Goal: Check status: Check status

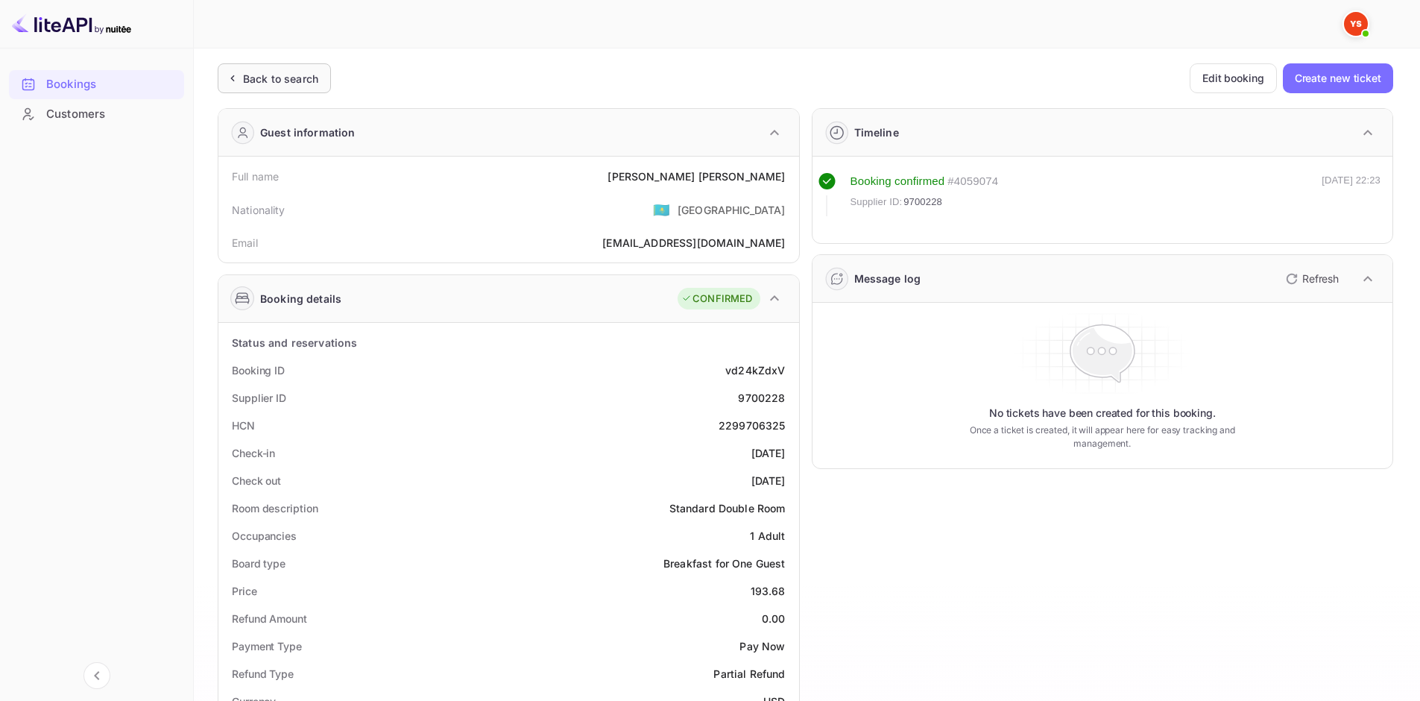
click at [304, 69] on div "Back to search" at bounding box center [274, 78] width 113 height 30
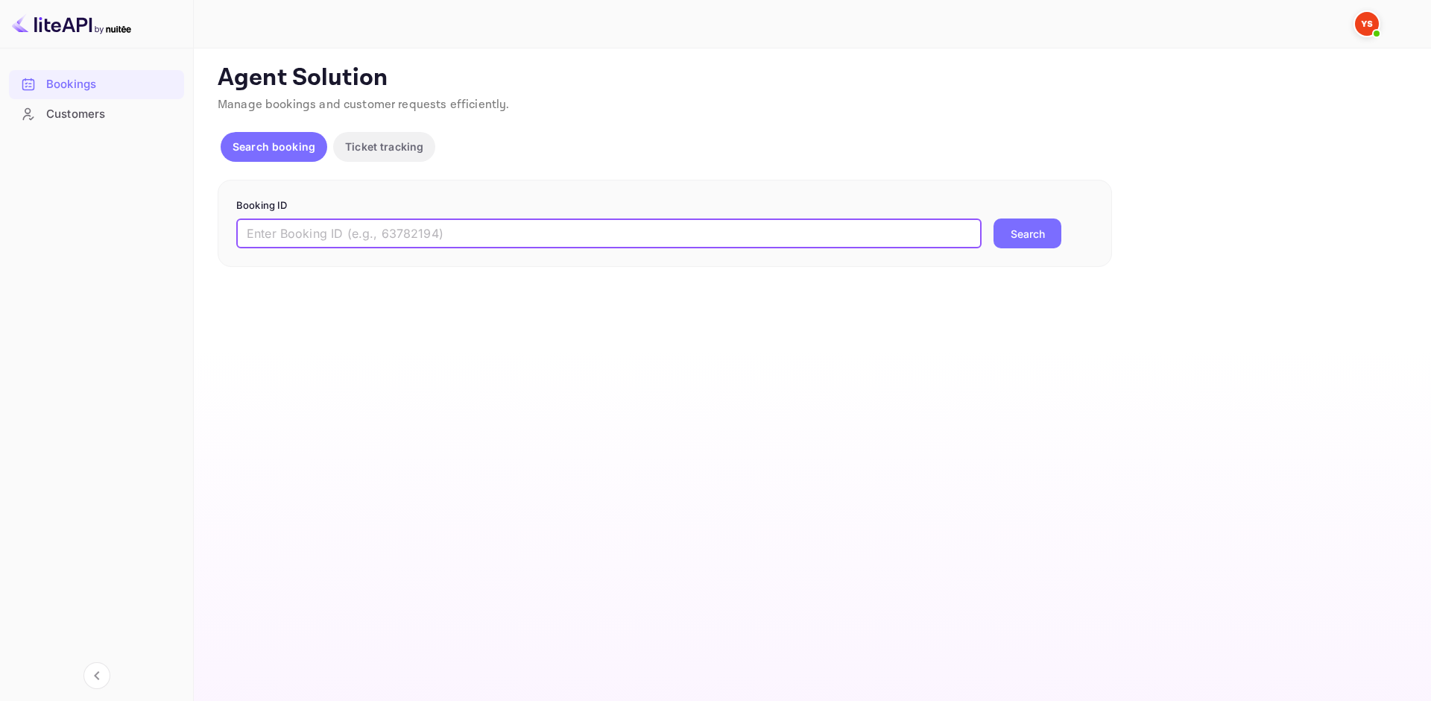
click at [400, 241] on input "text" at bounding box center [608, 233] width 745 height 30
paste input "9508221"
type input "9508221"
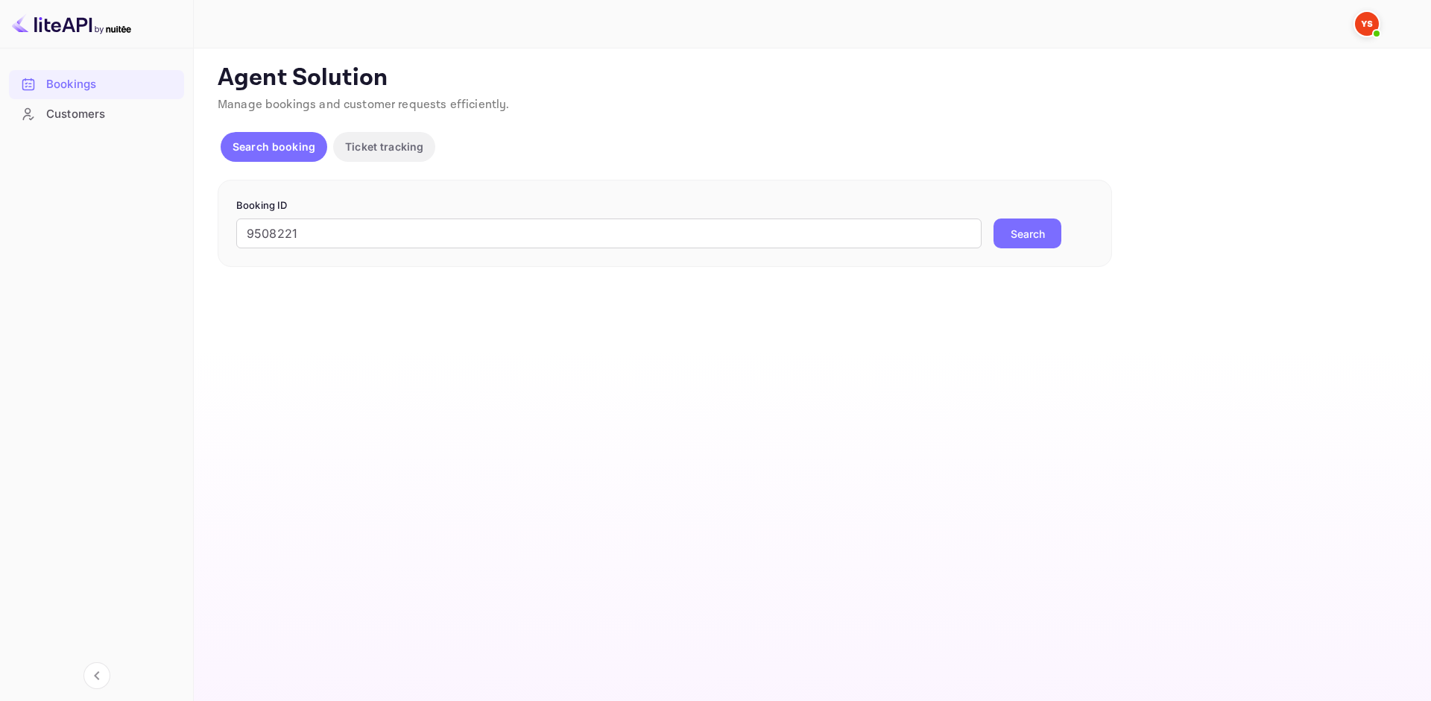
click at [1062, 239] on div "9508221 ​ Search" at bounding box center [664, 233] width 857 height 30
click at [1055, 236] on button "Search" at bounding box center [1028, 233] width 68 height 30
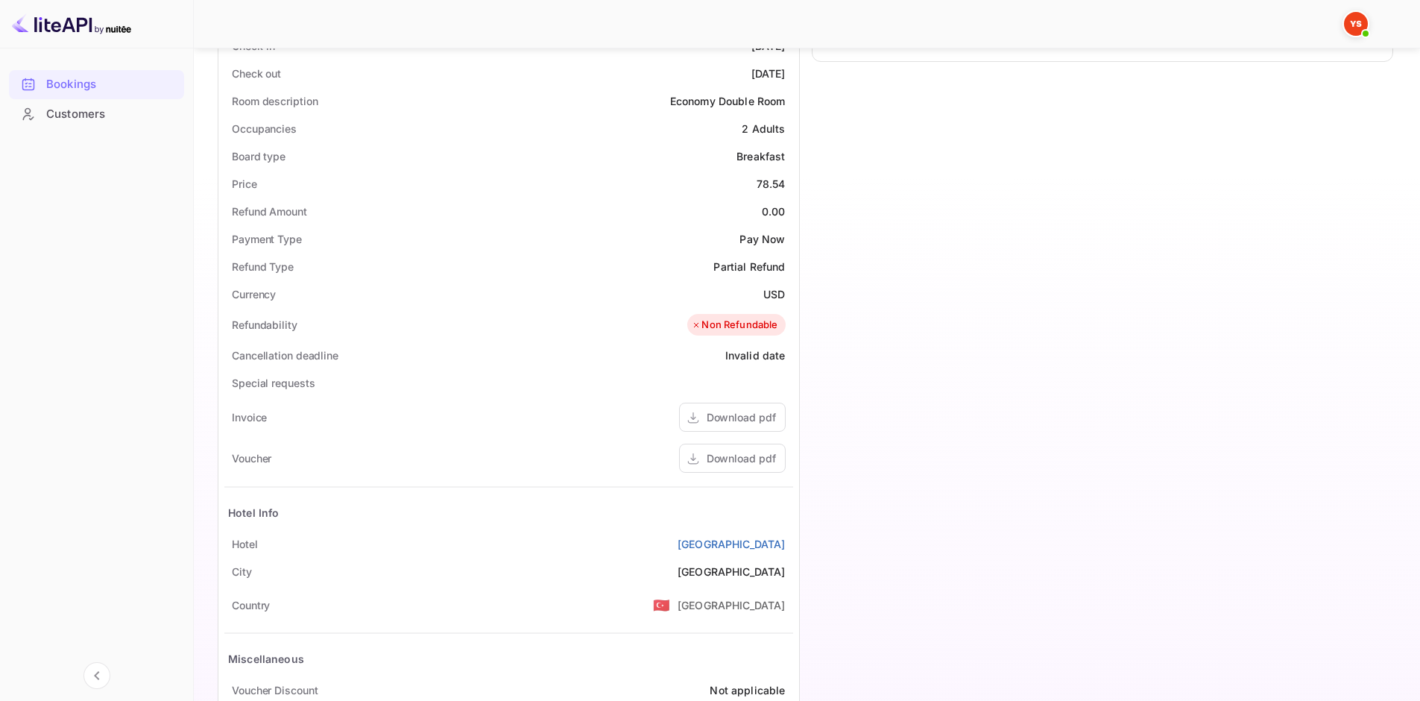
scroll to position [447, 0]
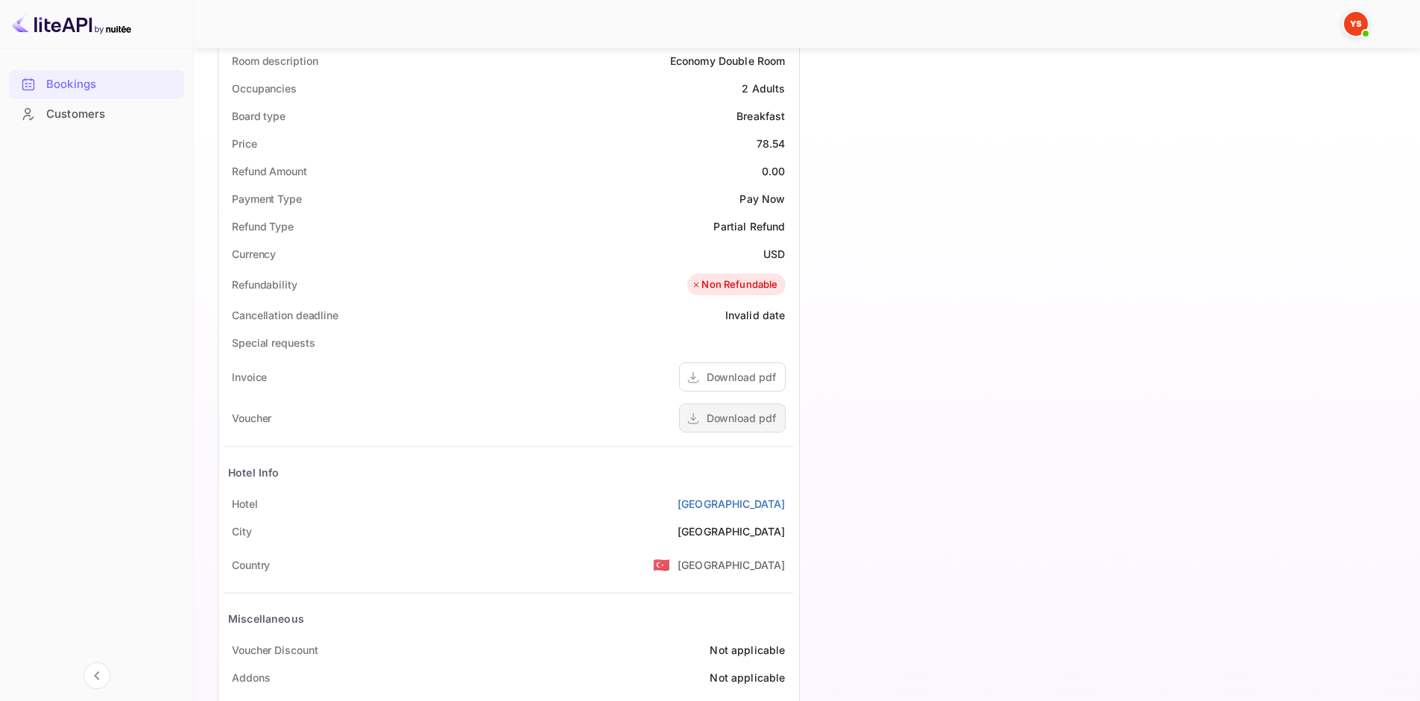
click at [736, 417] on div "Download pdf" at bounding box center [741, 418] width 69 height 16
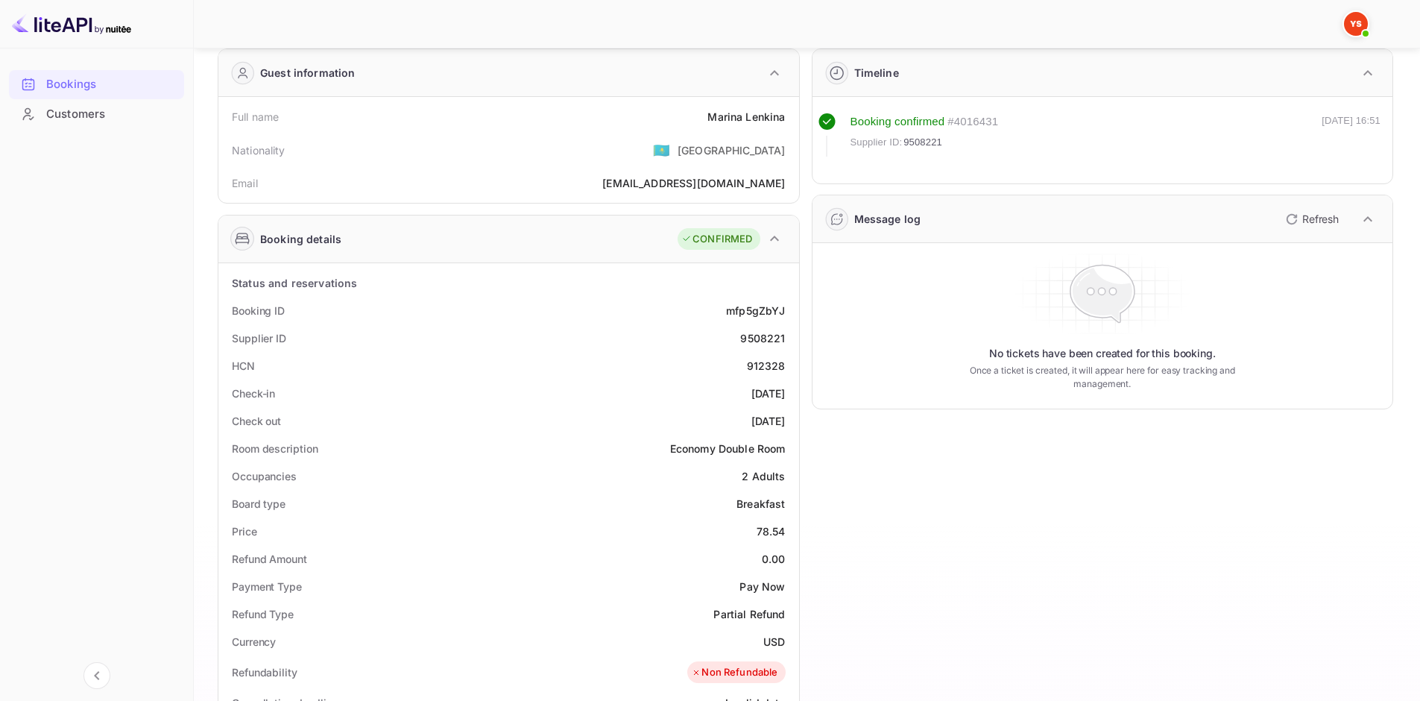
scroll to position [0, 0]
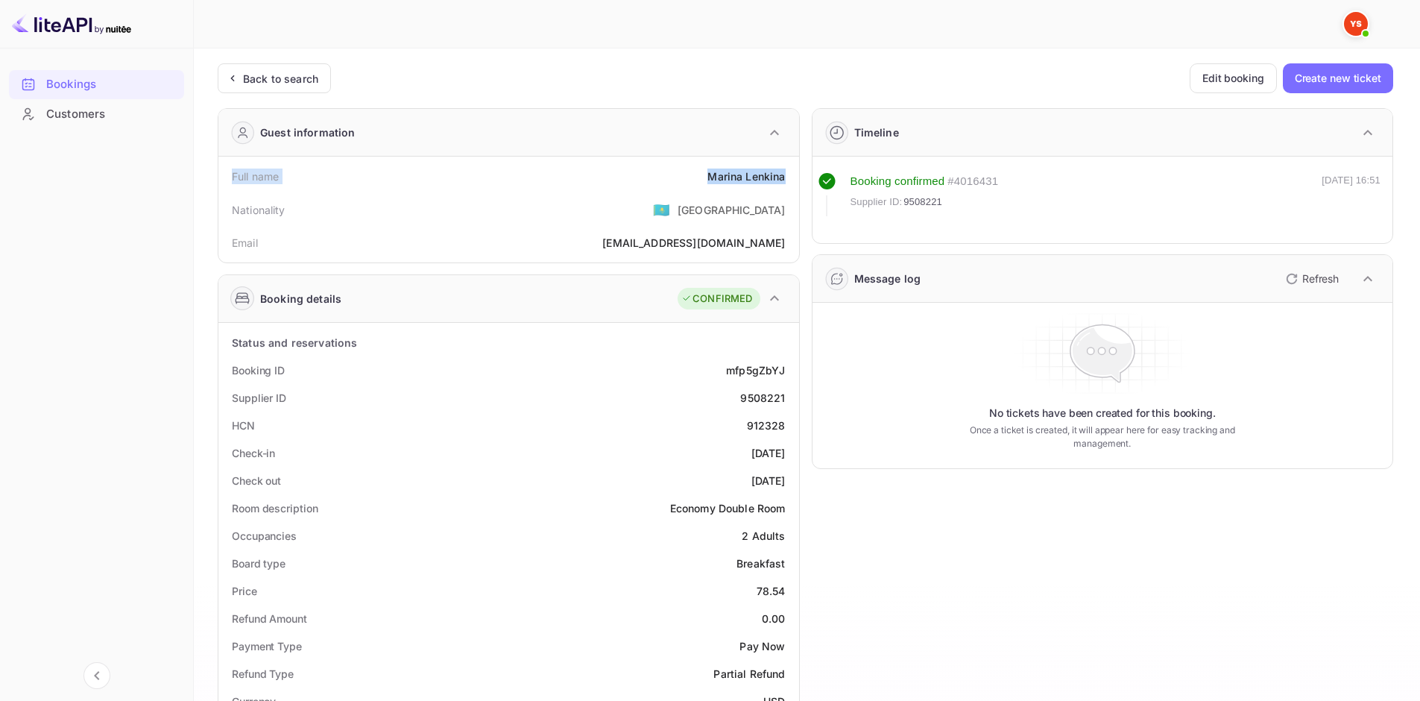
drag, startPoint x: 229, startPoint y: 176, endPoint x: 791, endPoint y: 176, distance: 562.0
click at [791, 176] on div "Full name [PERSON_NAME]" at bounding box center [508, 176] width 569 height 28
copy div "Full name [PERSON_NAME]"
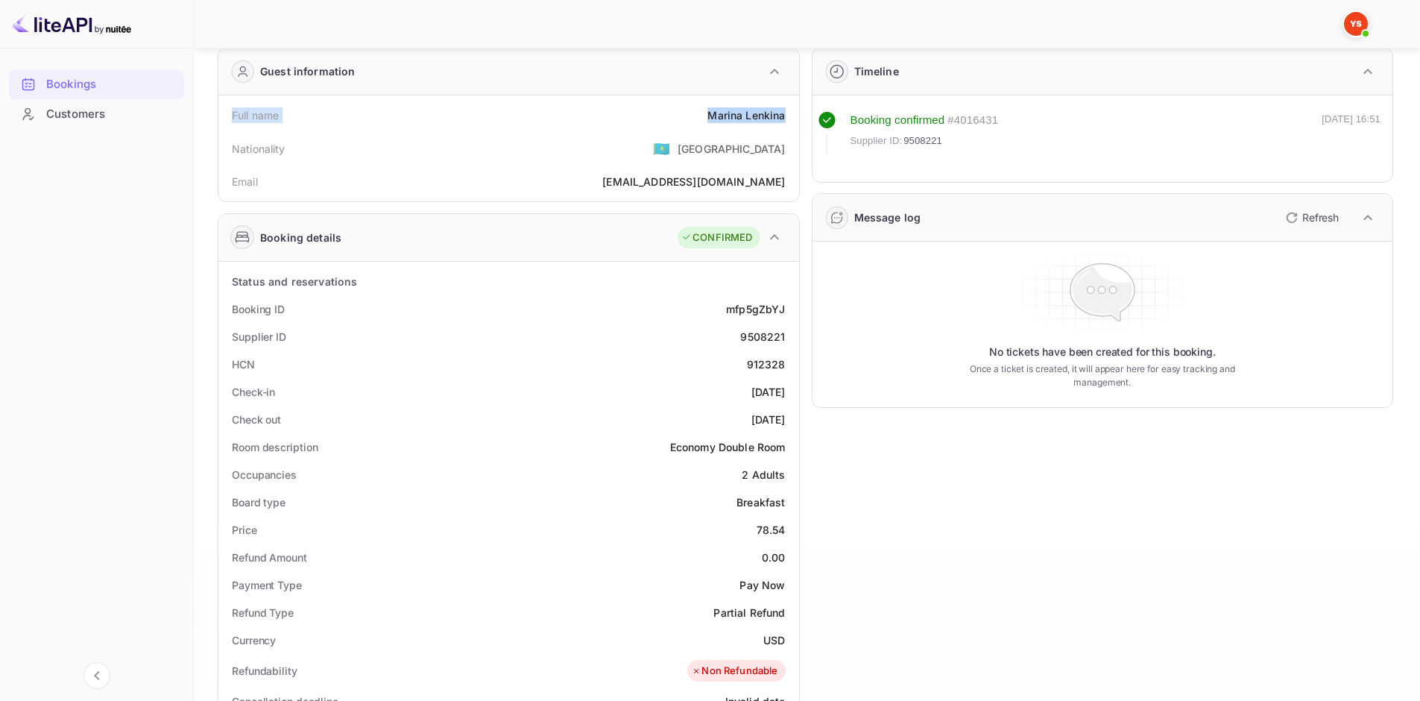
scroll to position [149, 0]
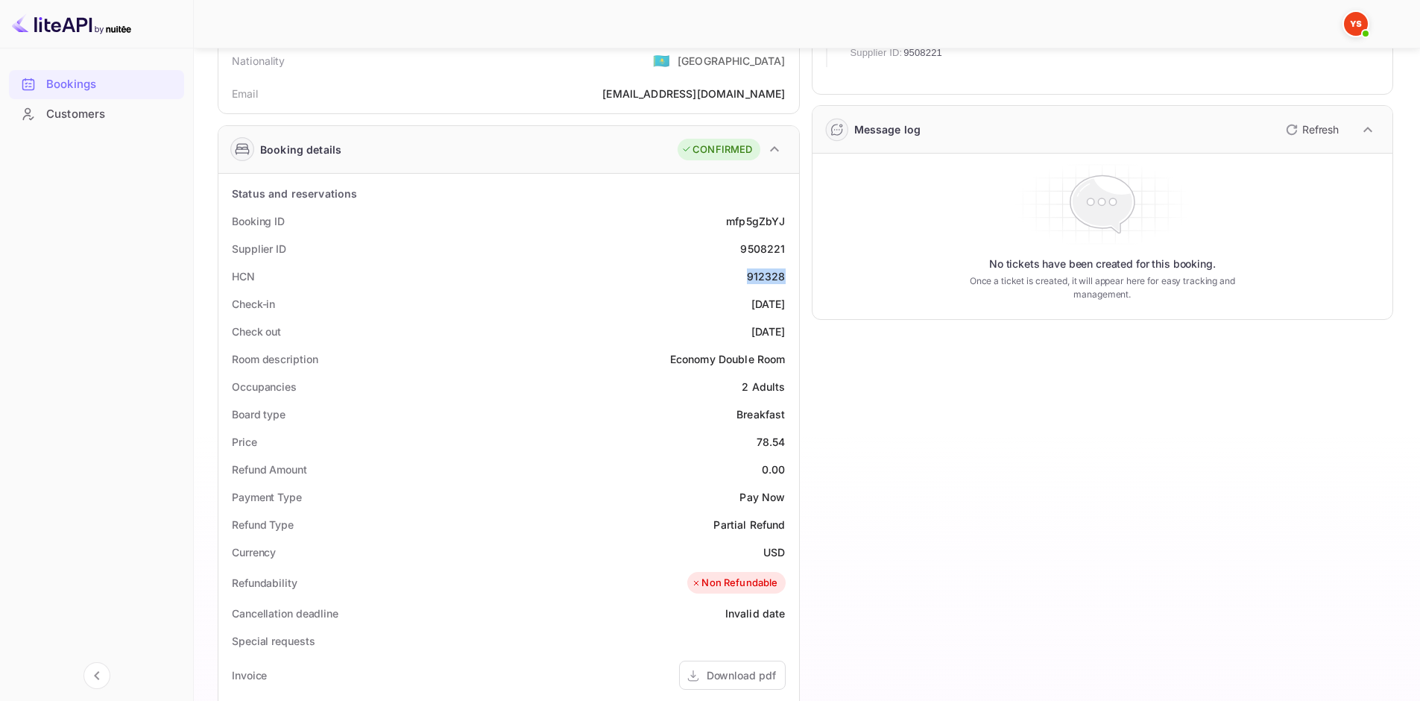
drag, startPoint x: 783, startPoint y: 277, endPoint x: 746, endPoint y: 275, distance: 37.3
click at [746, 275] on div "HCN 912328" at bounding box center [508, 276] width 569 height 28
copy div "912328"
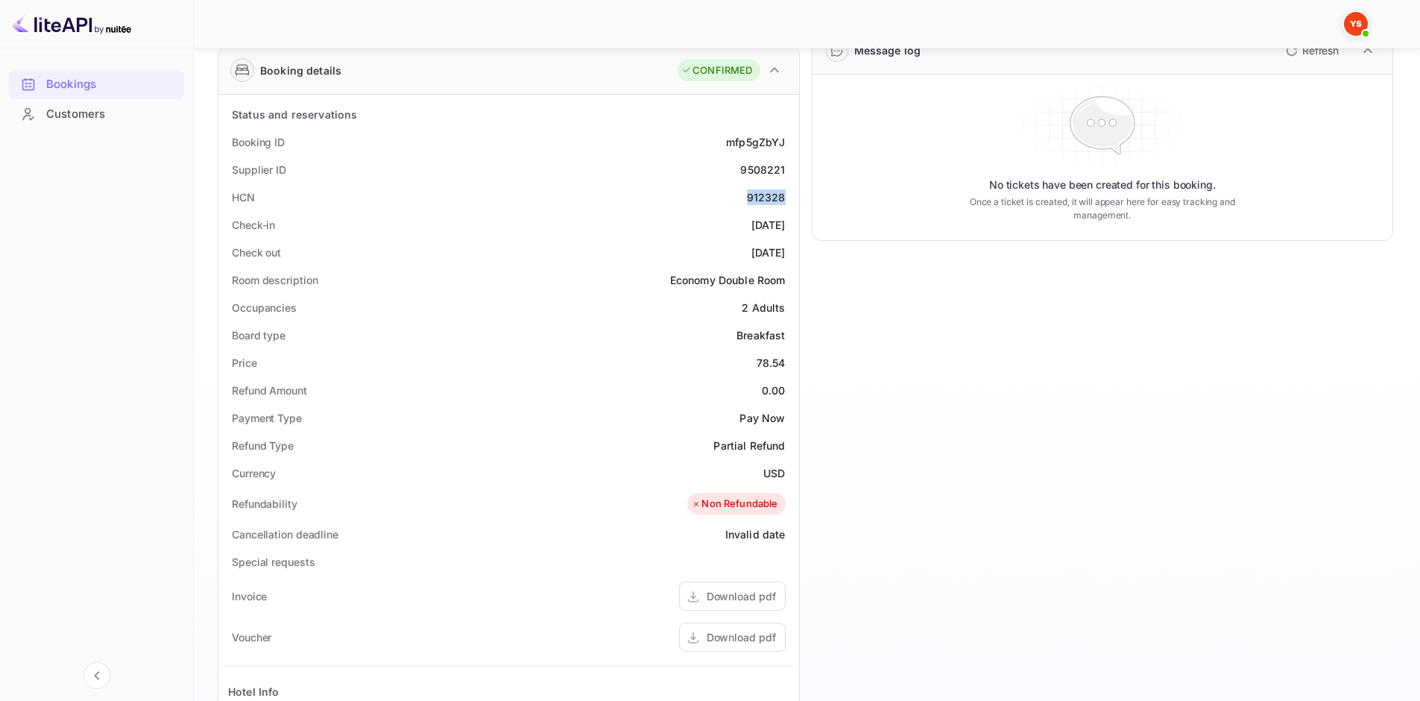
scroll to position [202, 0]
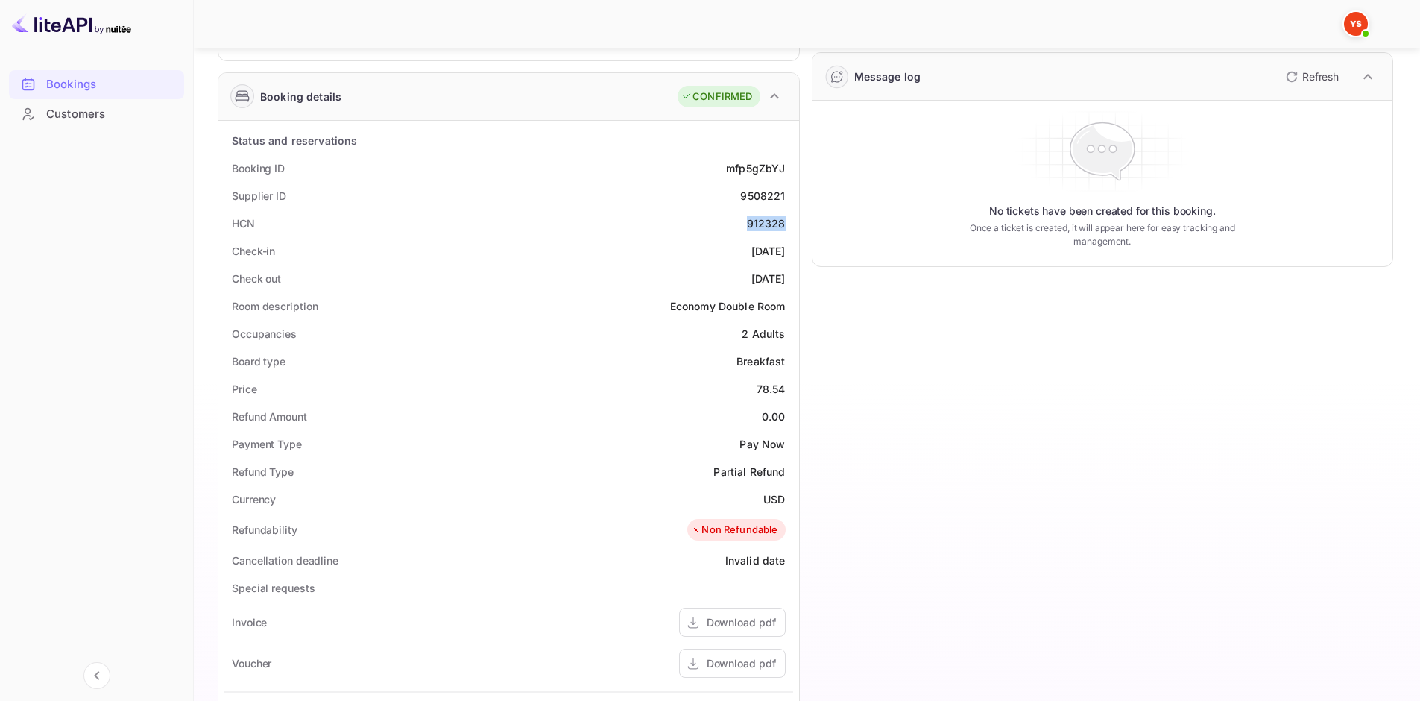
copy div "912328"
